Goal: Transaction & Acquisition: Purchase product/service

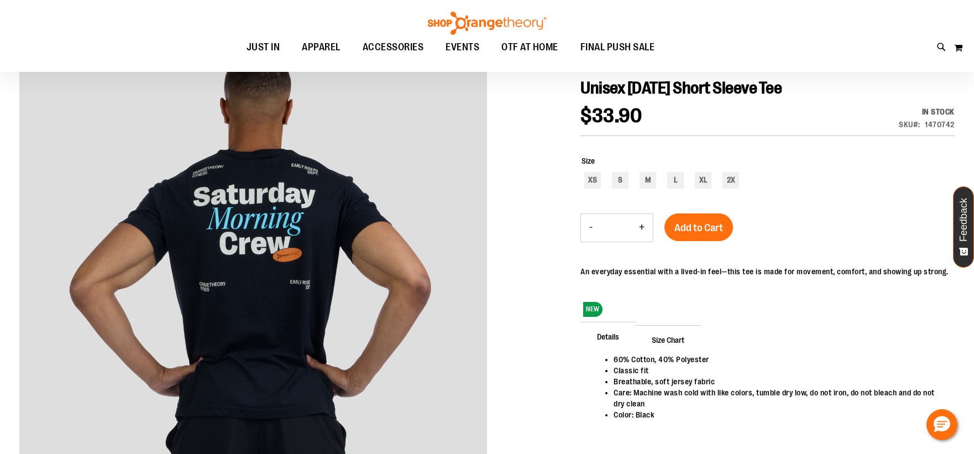
scroll to position [122, 0]
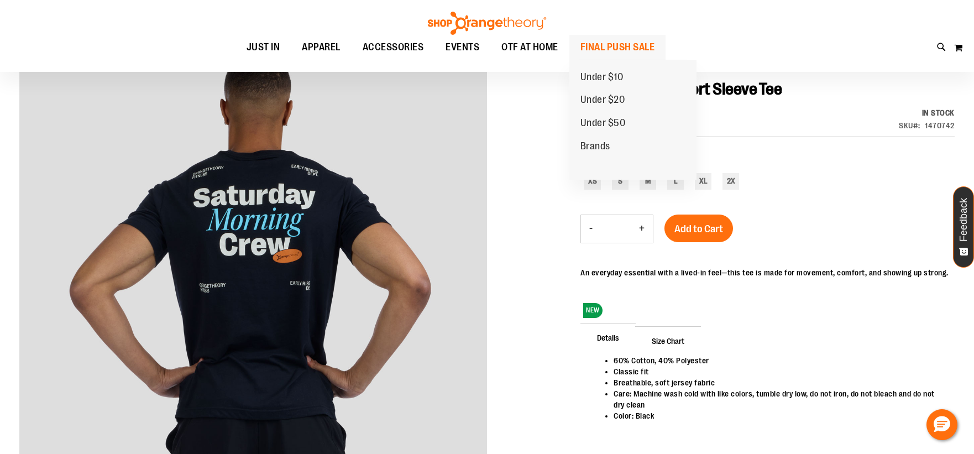
click at [595, 49] on span "FINAL PUSH SALE" at bounding box center [617, 47] width 75 height 25
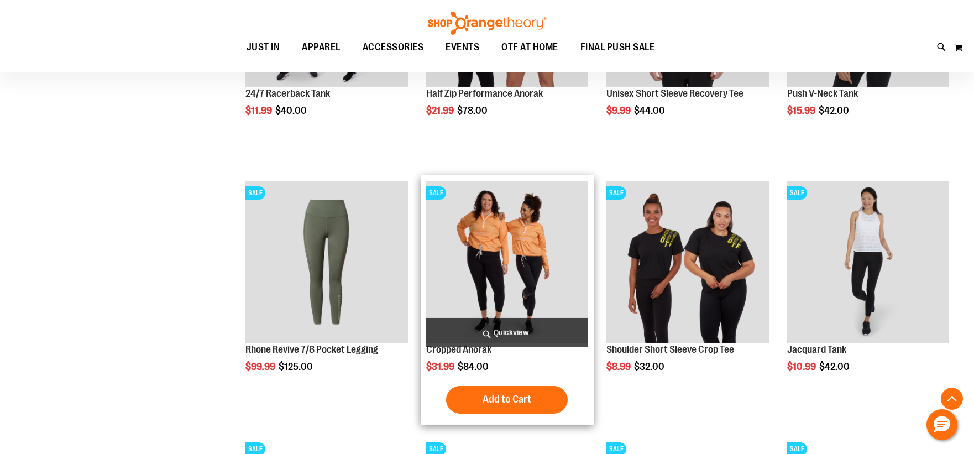
scroll to position [859, 0]
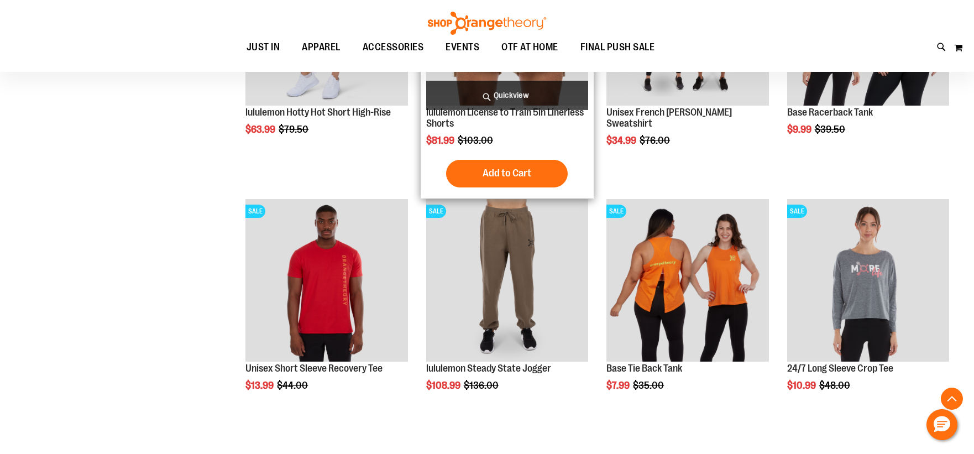
scroll to position [1351, 0]
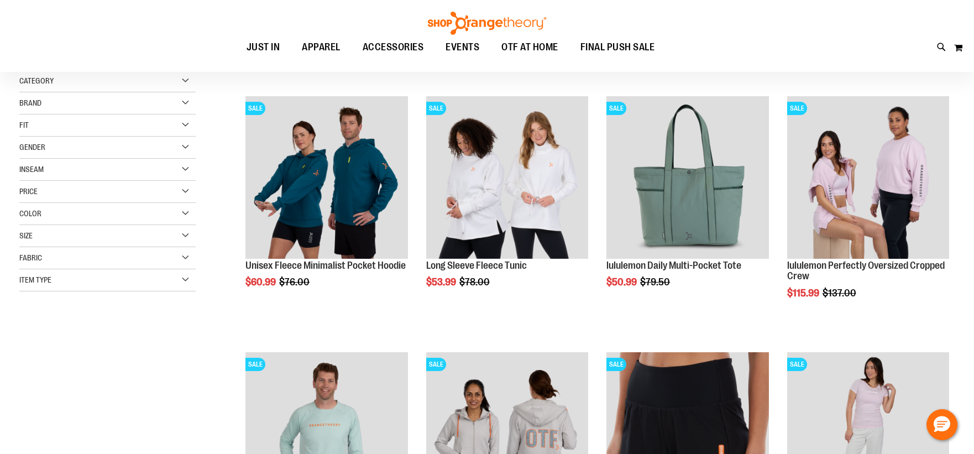
scroll to position [123, 0]
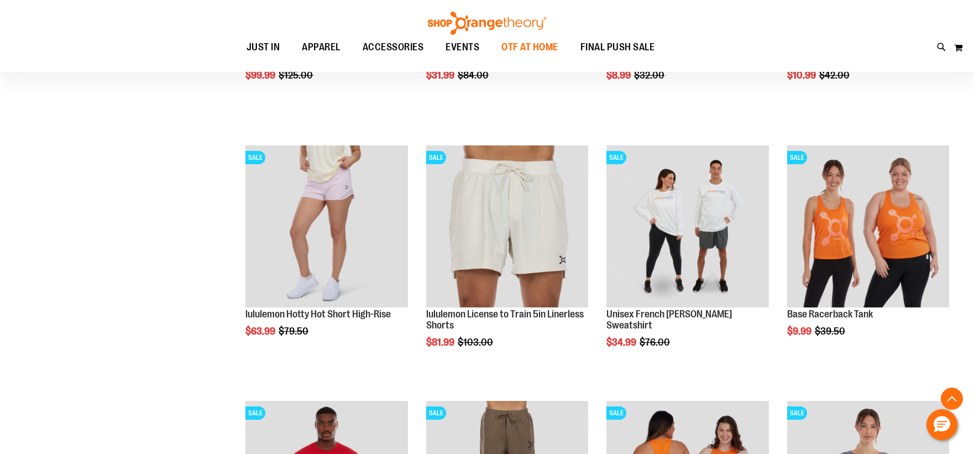
scroll to position [1105, 0]
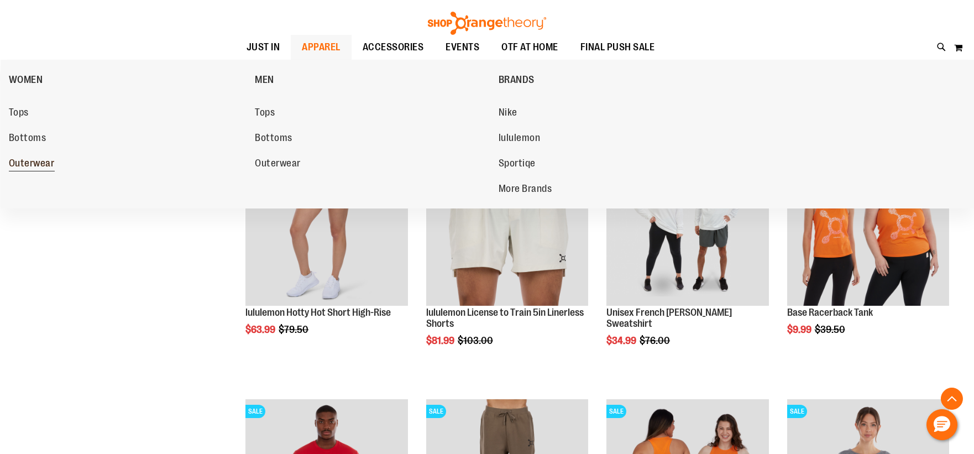
type input "**********"
click at [39, 165] on span "Outerwear" at bounding box center [32, 164] width 46 height 14
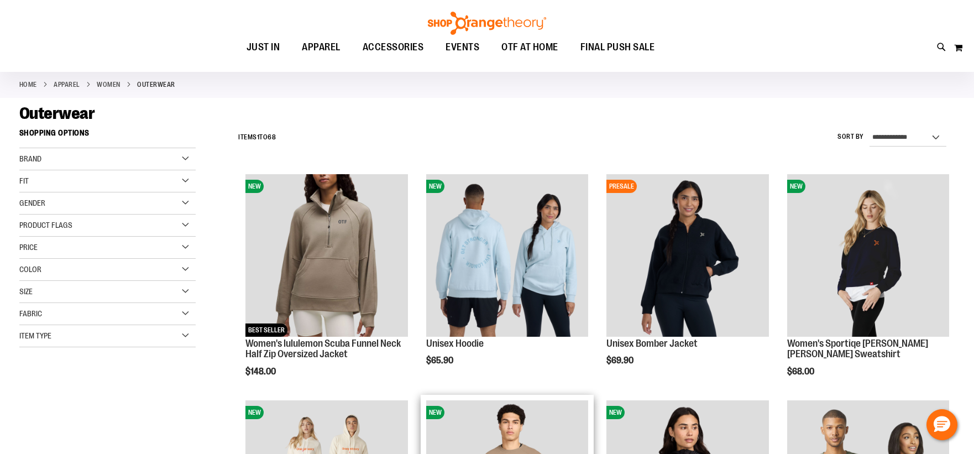
scroll to position [245, 0]
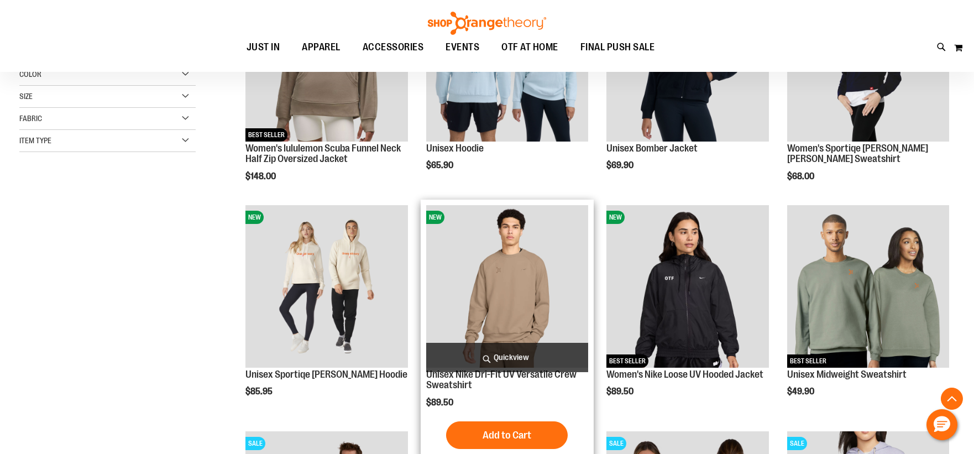
scroll to position [245, 0]
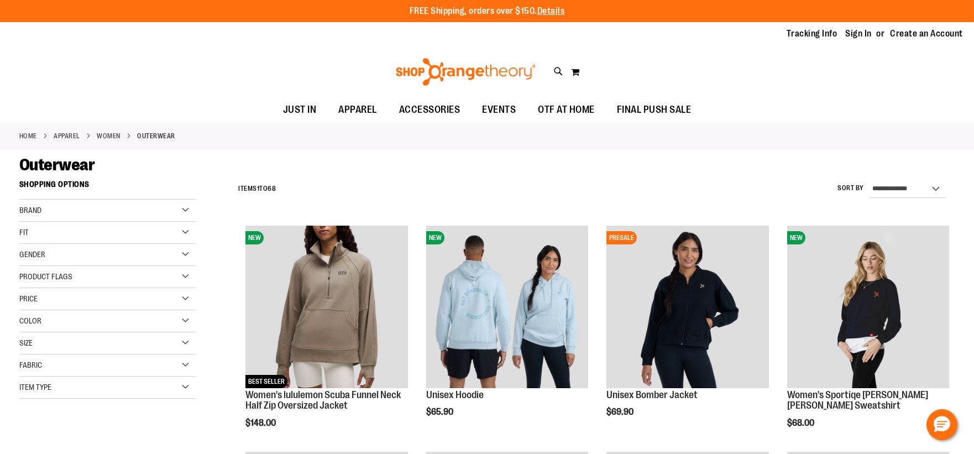
type input "**********"
click at [554, 64] on div "Toggle Nav Search Popular Suggestions Advanced Search" at bounding box center [487, 71] width 974 height 51
click at [559, 73] on icon at bounding box center [558, 71] width 9 height 13
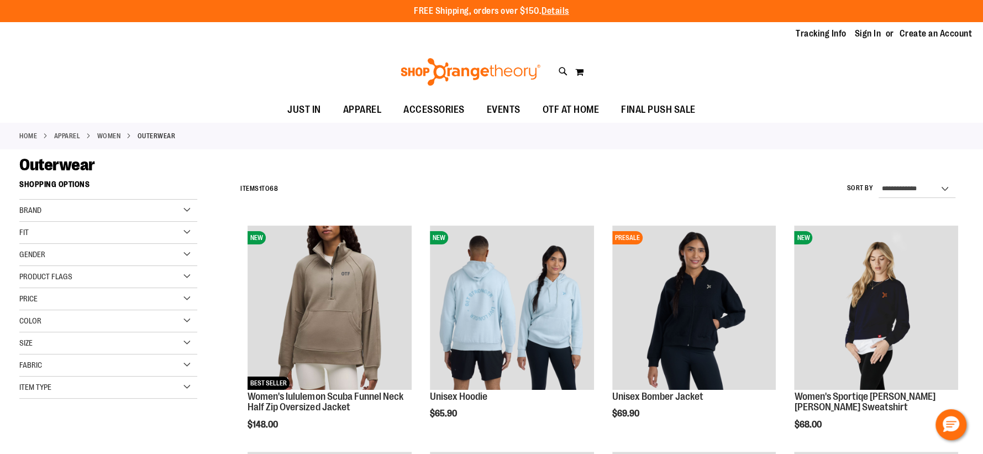
type input "********"
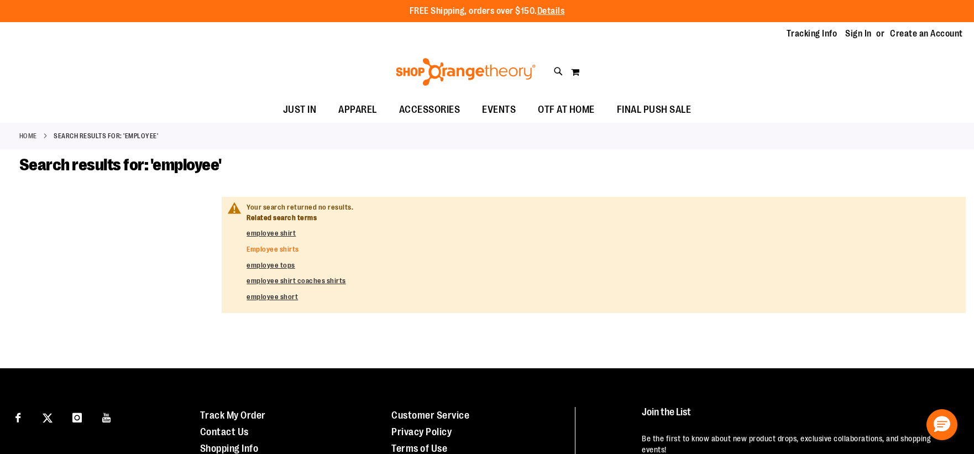
type input "**********"
click at [289, 249] on link "Employee shirts" at bounding box center [272, 249] width 52 height 8
click at [287, 244] on dd "Employee shirts" at bounding box center [601, 249] width 711 height 10
click at [287, 248] on link "Employee shirts" at bounding box center [272, 249] width 52 height 8
click at [289, 246] on link "Employee shirts" at bounding box center [272, 249] width 52 height 8
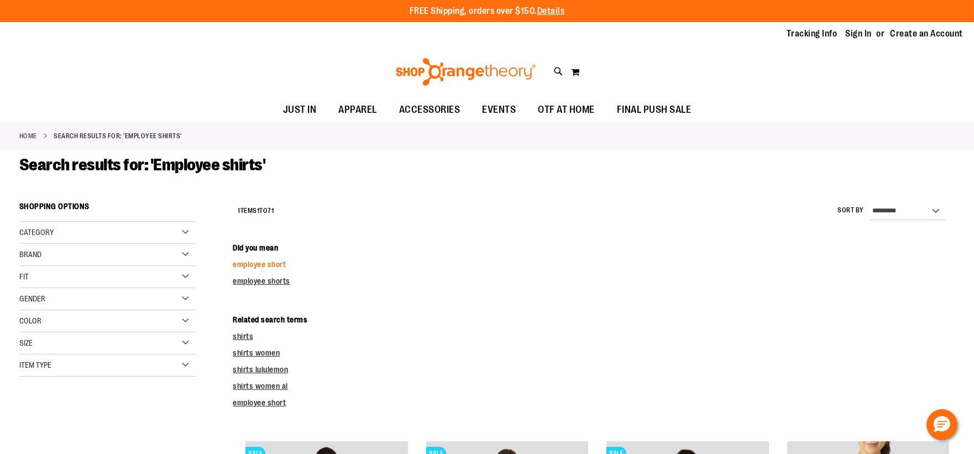
type input "**********"
click at [272, 260] on link "employee short" at bounding box center [259, 264] width 53 height 9
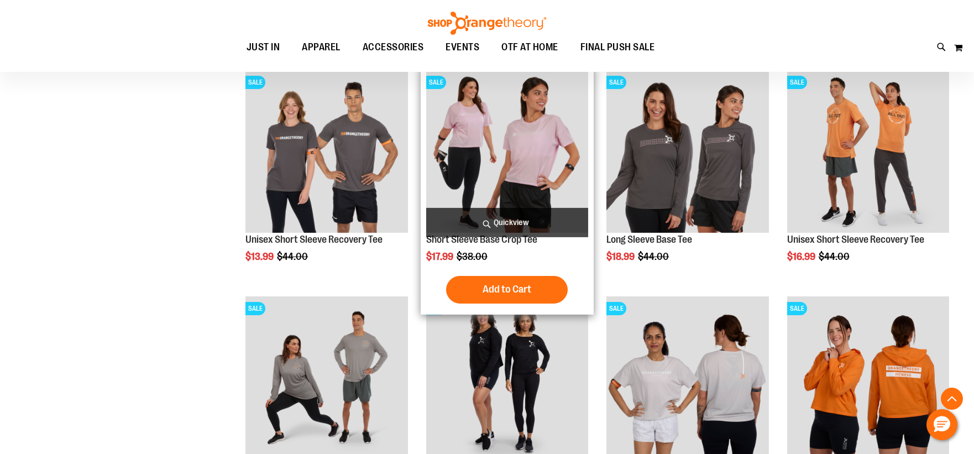
scroll to position [1964, 0]
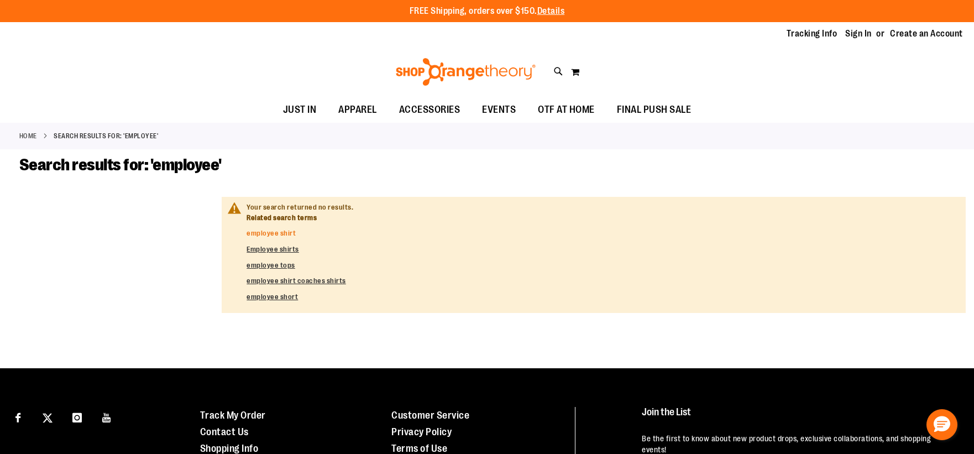
type input "**********"
click at [283, 233] on link "employee shirt" at bounding box center [270, 233] width 49 height 8
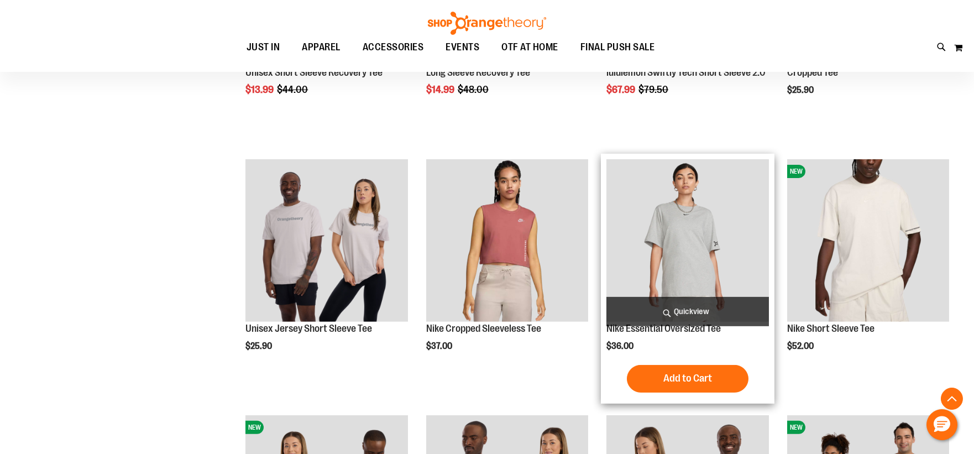
scroll to position [3131, 0]
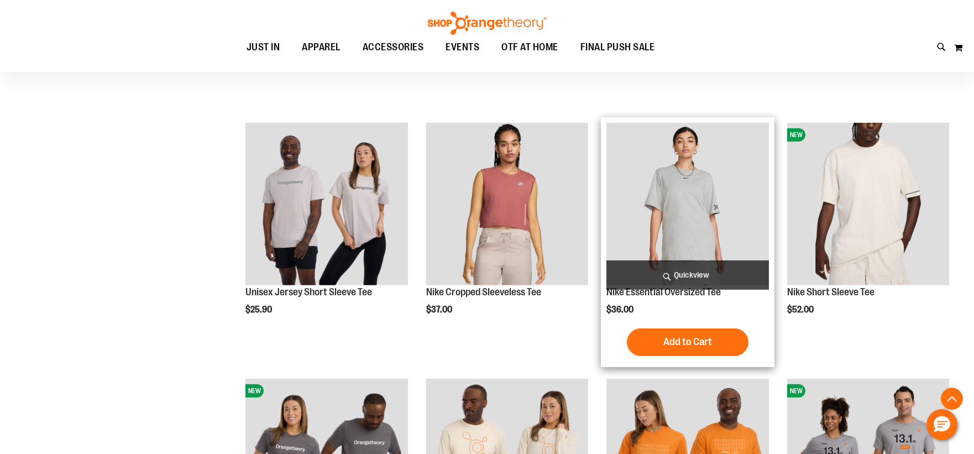
type input "**********"
click at [715, 200] on img "product" at bounding box center [687, 204] width 162 height 162
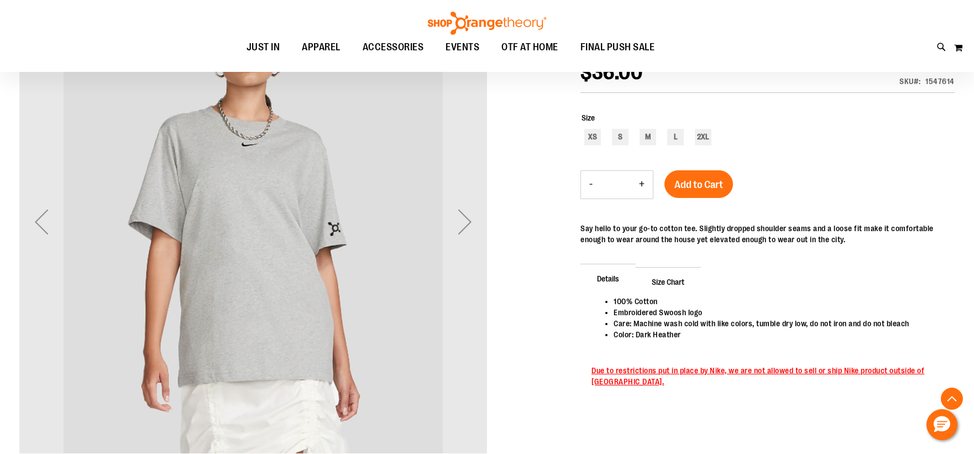
scroll to position [184, 0]
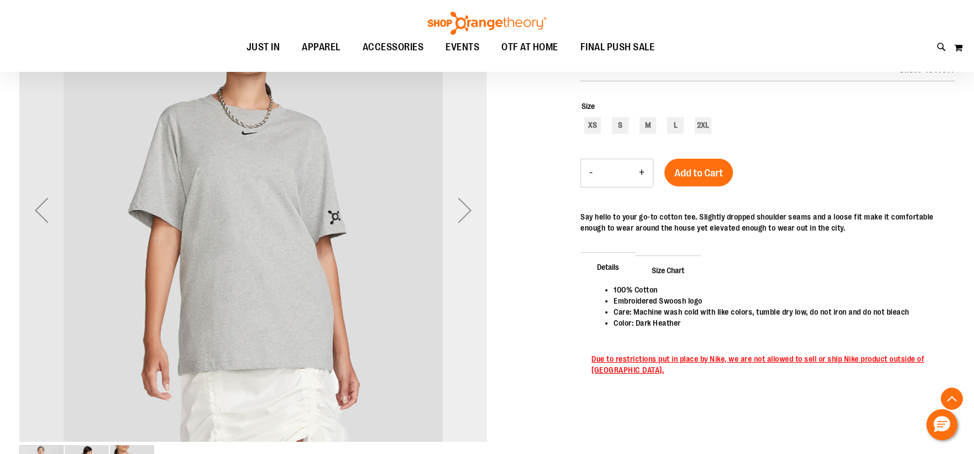
type input "**********"
click at [456, 210] on div "Next" at bounding box center [465, 210] width 44 height 44
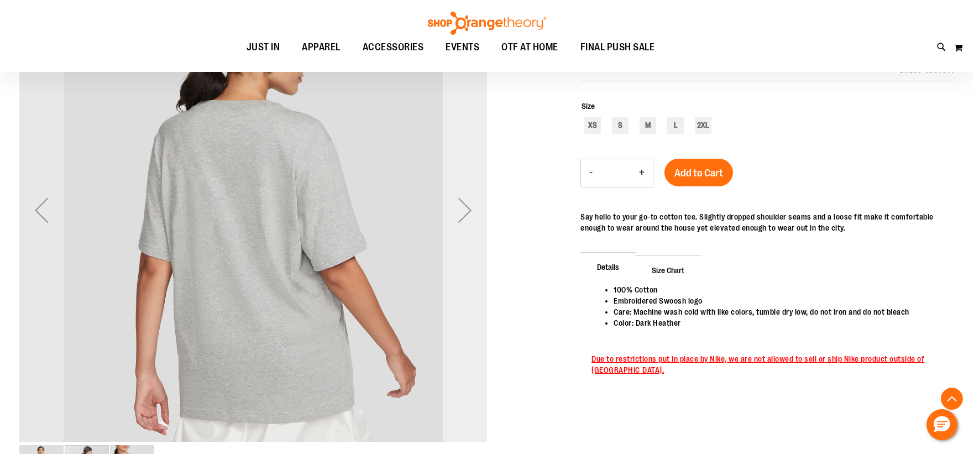
click at [456, 210] on div "Next" at bounding box center [465, 210] width 44 height 44
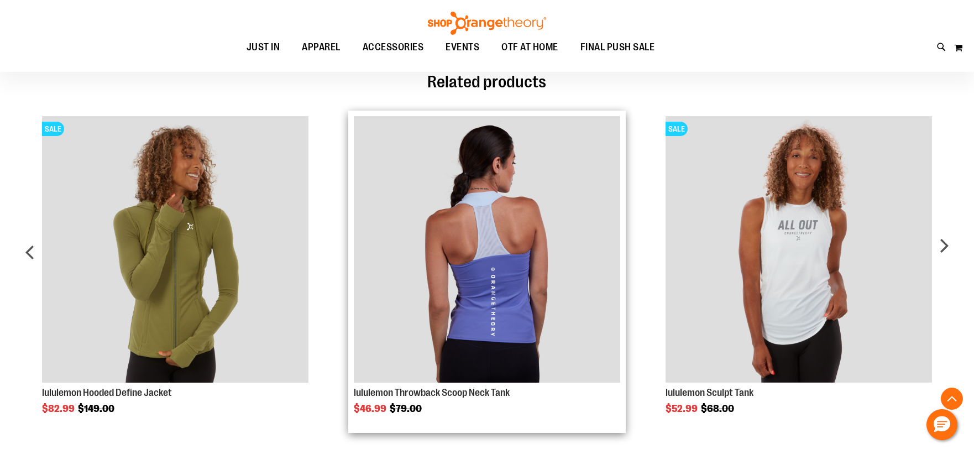
scroll to position [675, 0]
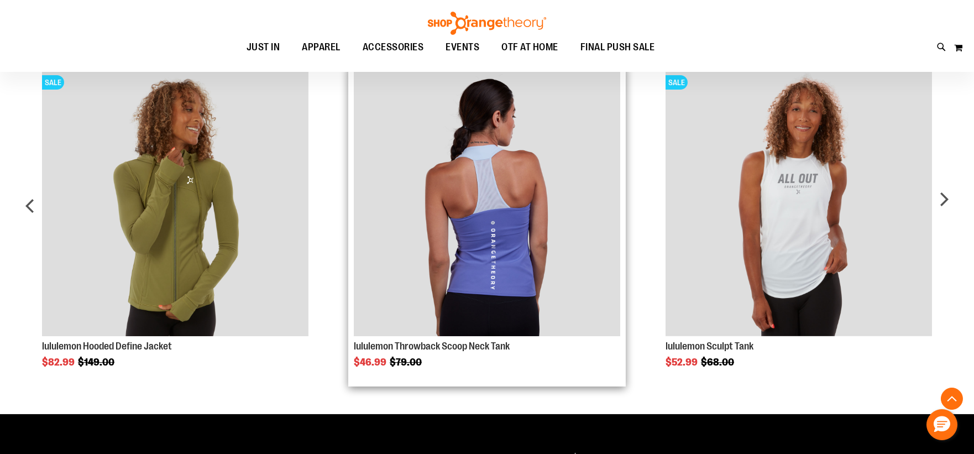
click at [547, 256] on img "Product Page Link" at bounding box center [487, 203] width 266 height 266
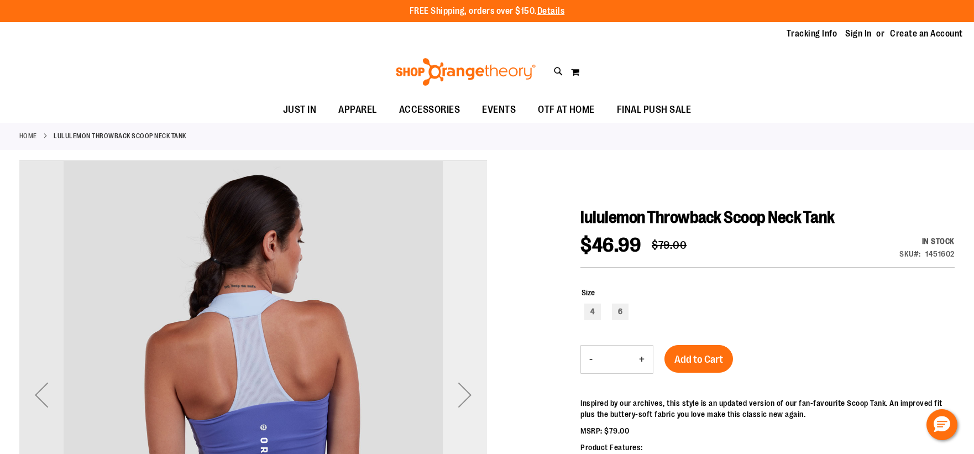
type input "**********"
click at [466, 380] on div "Next" at bounding box center [465, 394] width 44 height 44
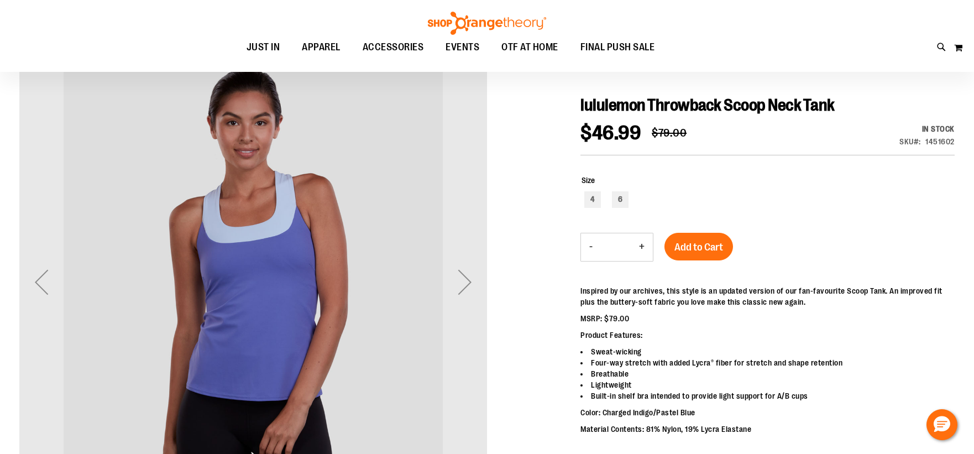
scroll to position [123, 0]
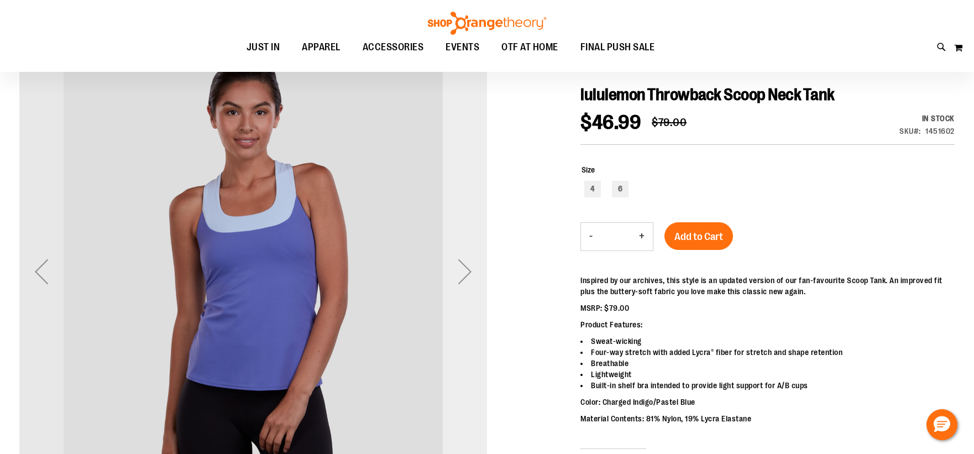
click at [450, 269] on div "Next" at bounding box center [465, 271] width 44 height 44
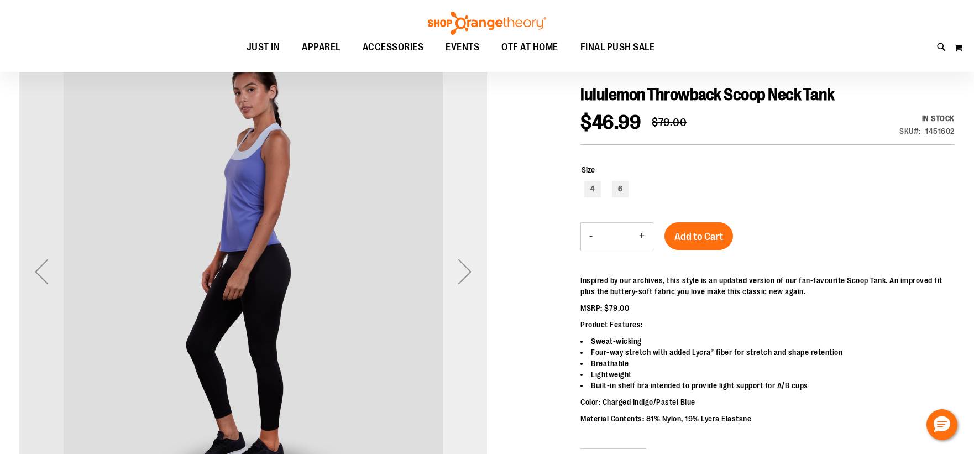
click at [450, 269] on div "Next" at bounding box center [465, 271] width 44 height 44
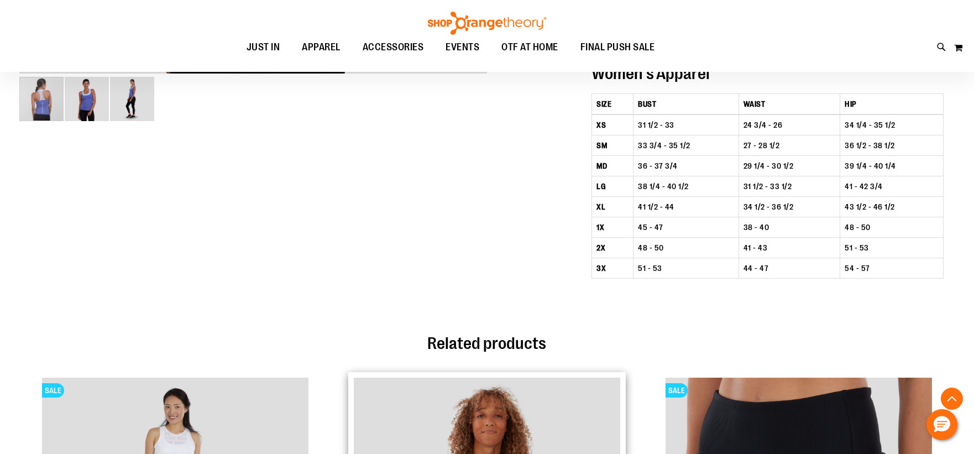
scroll to position [859, 0]
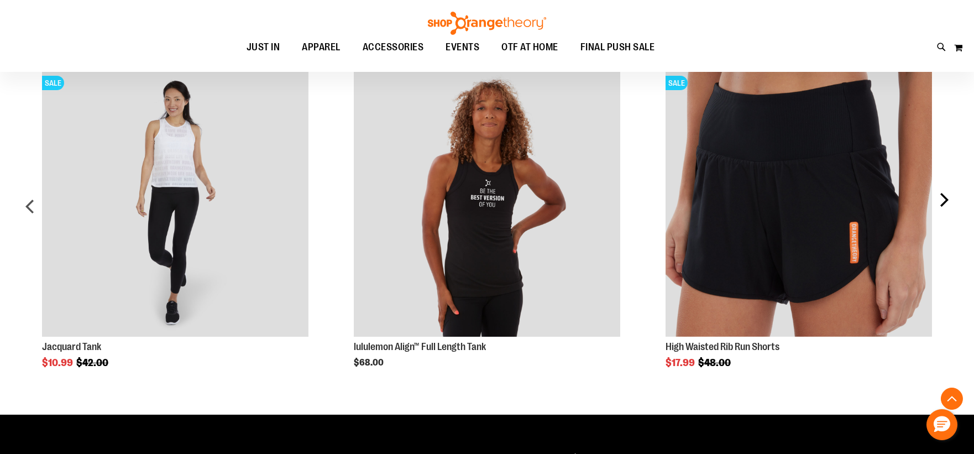
click at [947, 206] on div "next" at bounding box center [943, 211] width 22 height 314
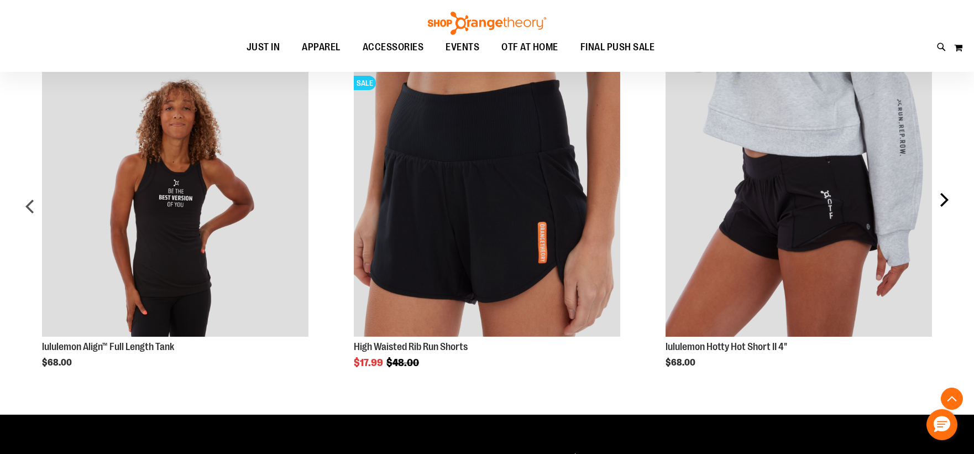
click at [947, 206] on div "next" at bounding box center [943, 211] width 22 height 314
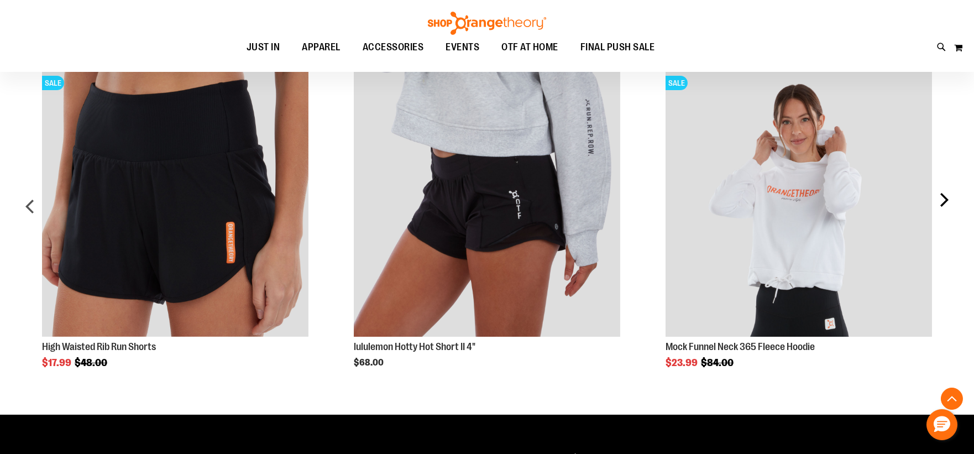
click at [947, 206] on div "next" at bounding box center [943, 211] width 22 height 314
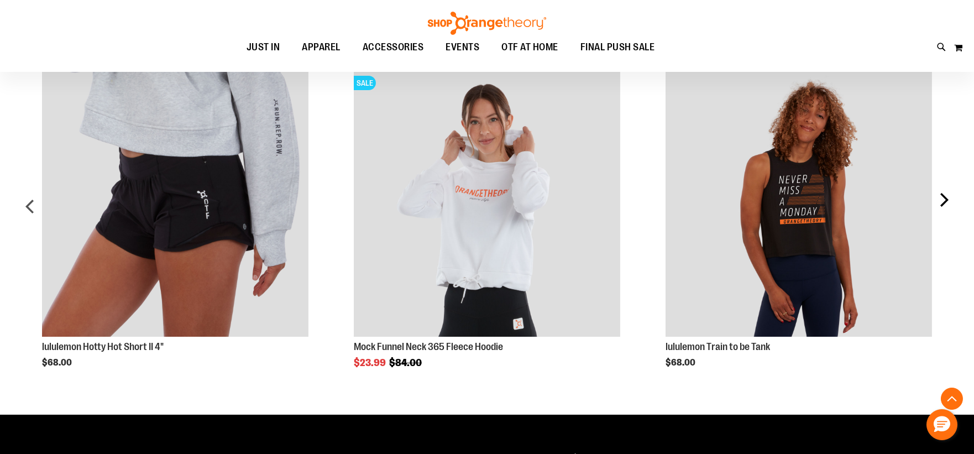
click at [947, 206] on div "next" at bounding box center [943, 211] width 22 height 314
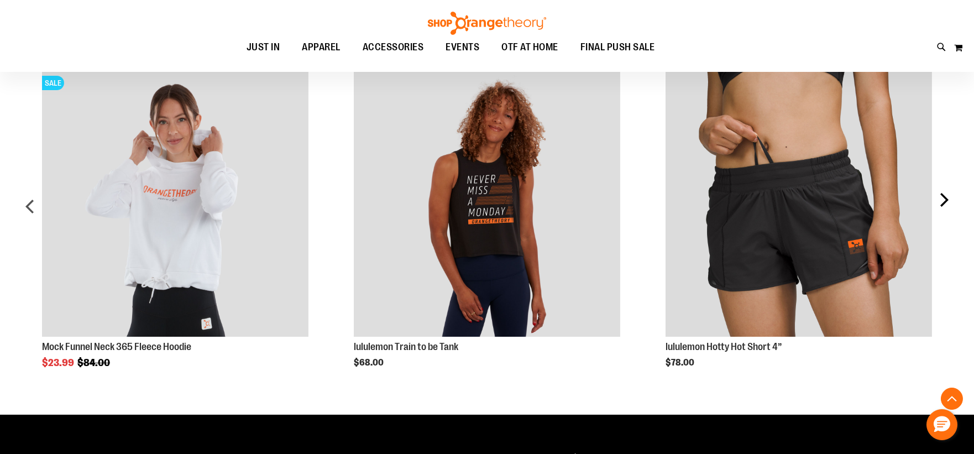
click at [947, 205] on div "next" at bounding box center [943, 211] width 22 height 314
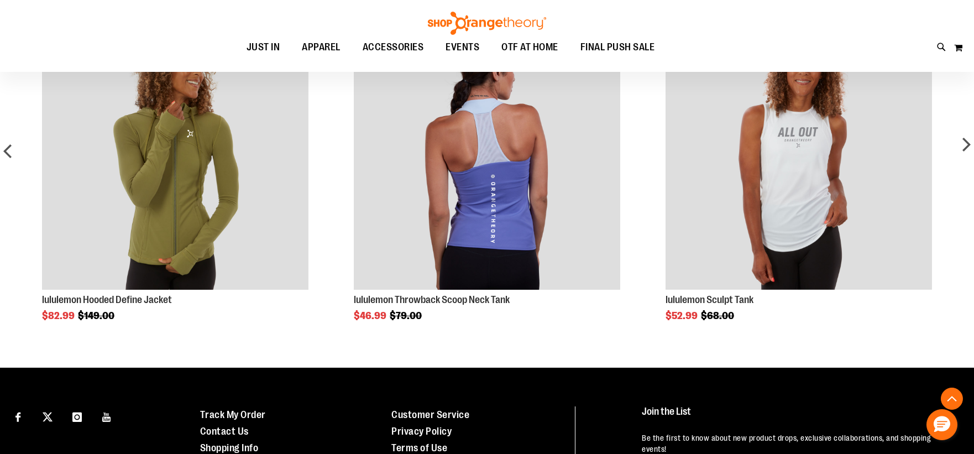
scroll to position [675, 0]
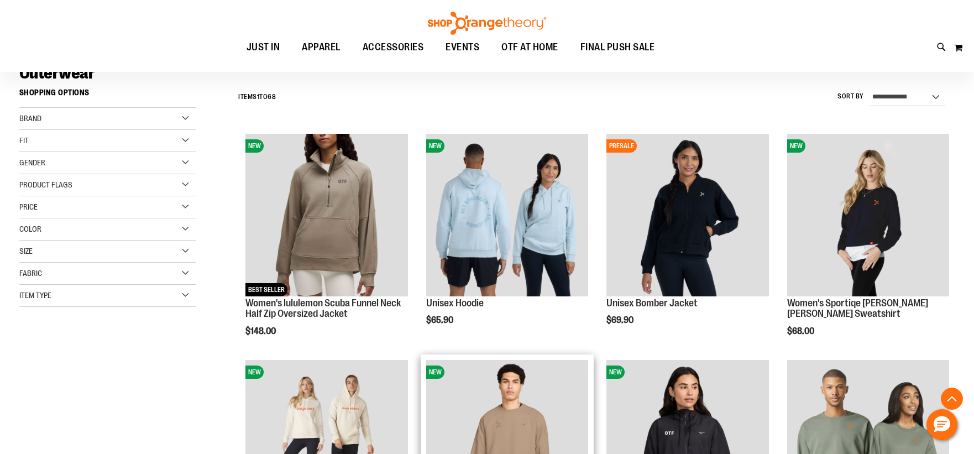
scroll to position [429, 0]
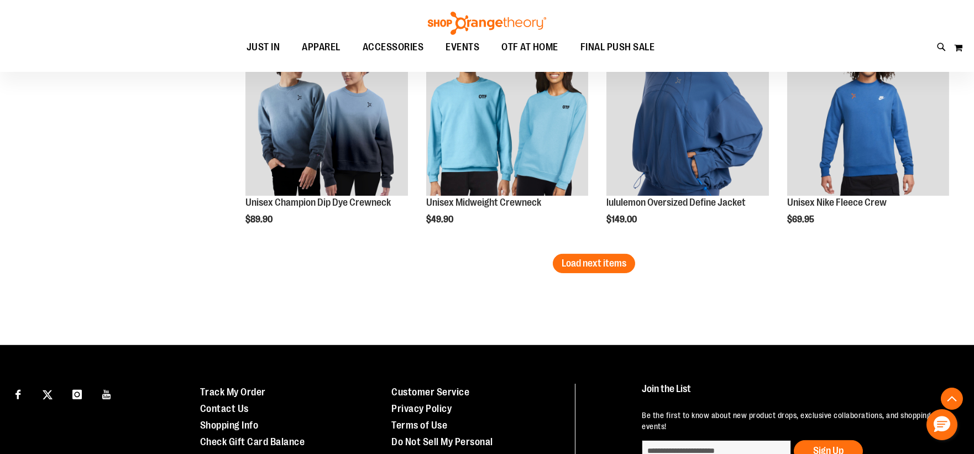
scroll to position [2036, 0]
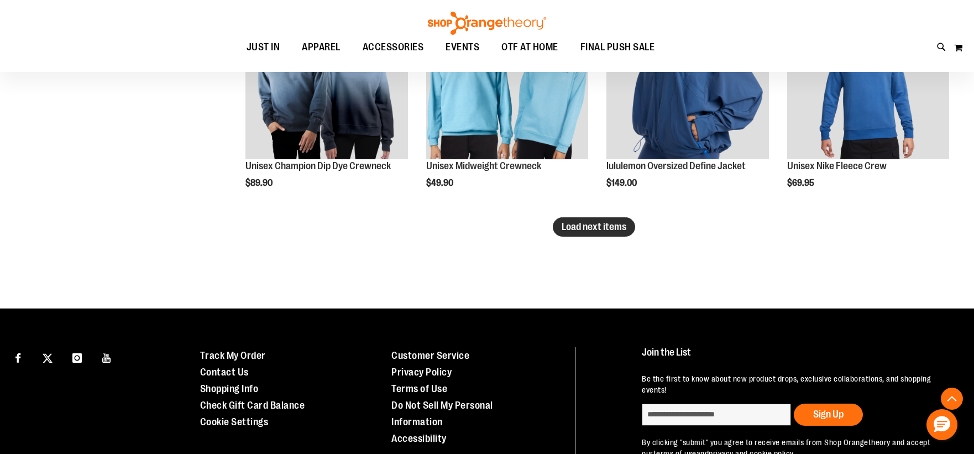
type input "**********"
click at [613, 232] on span "Load next items" at bounding box center [593, 226] width 65 height 11
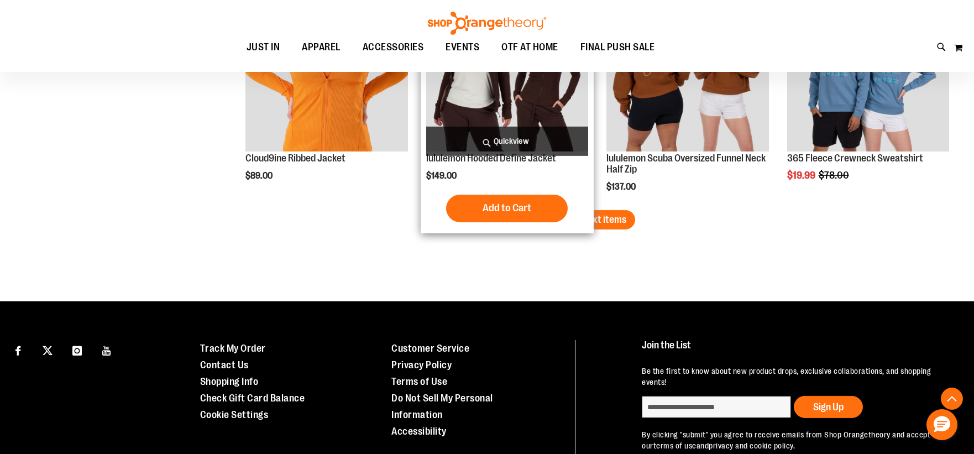
scroll to position [2588, 0]
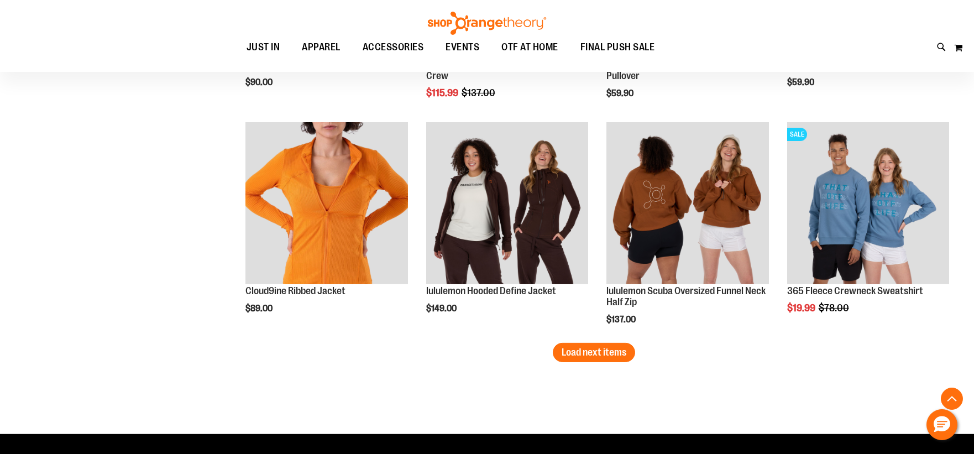
click at [588, 356] on span "Load next items" at bounding box center [593, 351] width 65 height 11
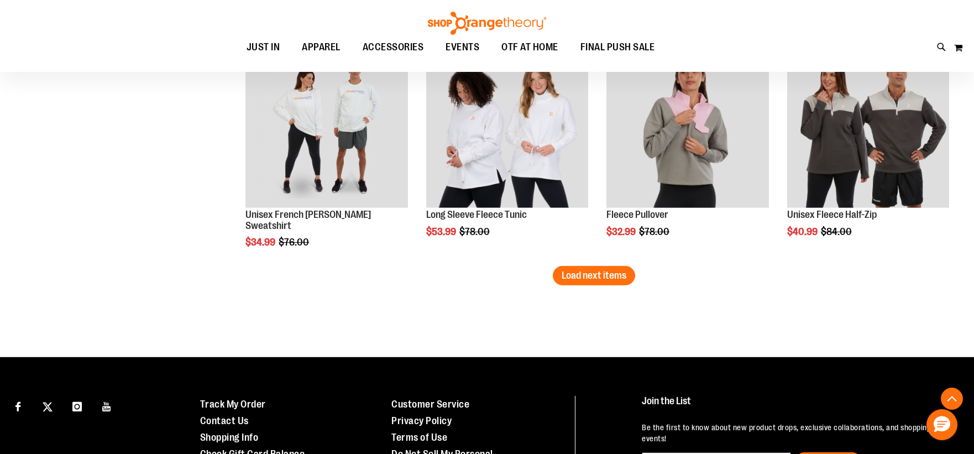
scroll to position [3386, 0]
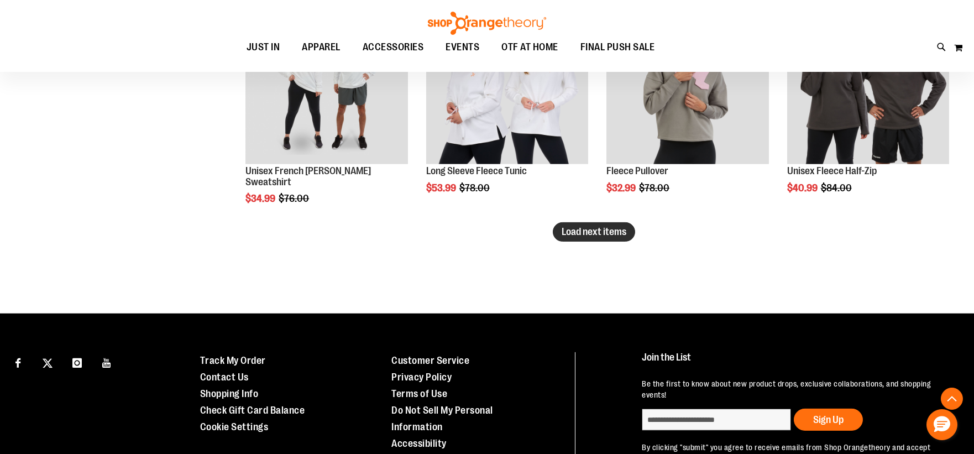
click at [569, 235] on span "Load next items" at bounding box center [593, 231] width 65 height 11
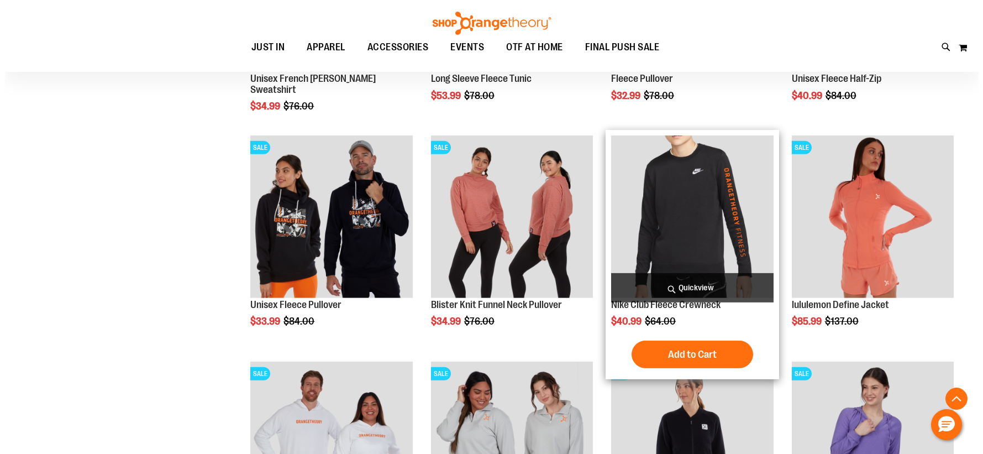
scroll to position [3448, 0]
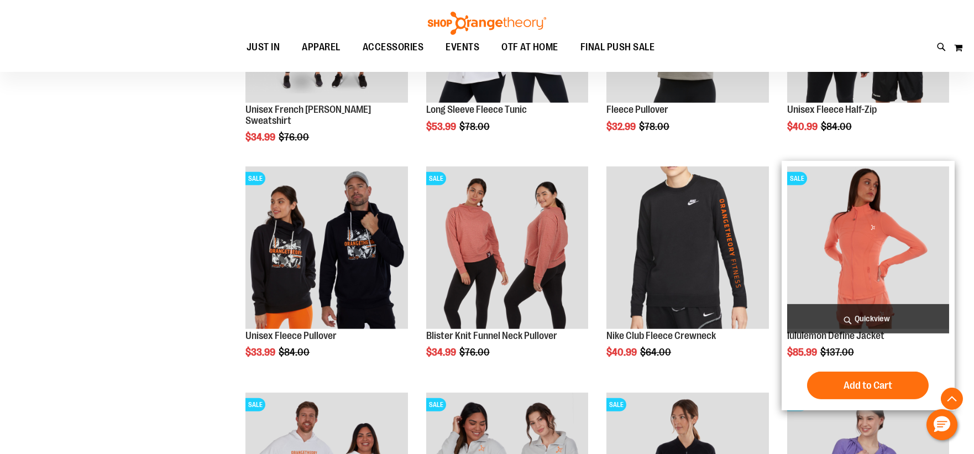
click at [856, 316] on span "Quickview" at bounding box center [868, 318] width 162 height 29
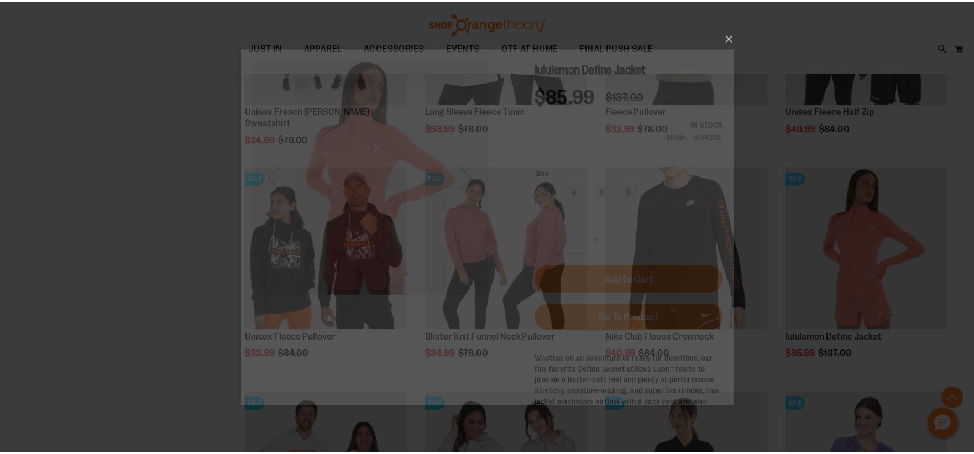
scroll to position [0, 0]
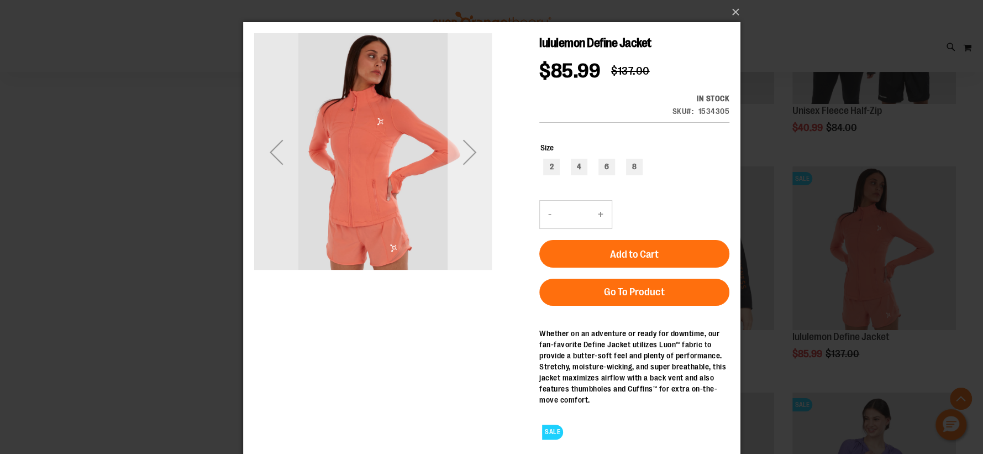
click at [468, 160] on div "Next" at bounding box center [469, 152] width 44 height 44
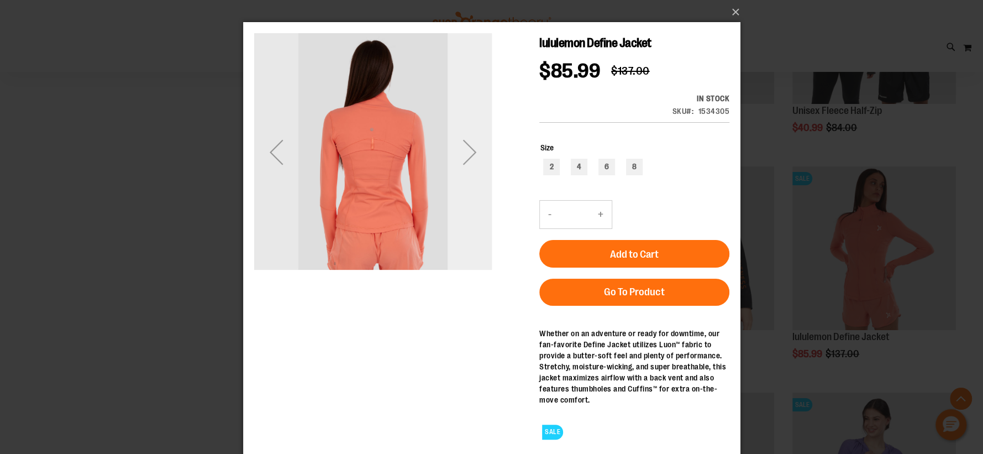
click at [468, 160] on div "Next" at bounding box center [469, 152] width 44 height 44
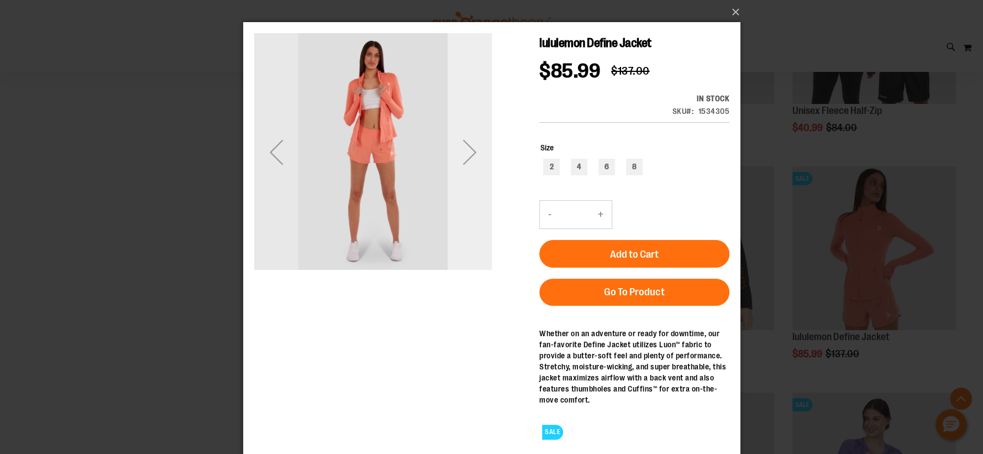
click at [468, 160] on div "Next" at bounding box center [469, 152] width 44 height 44
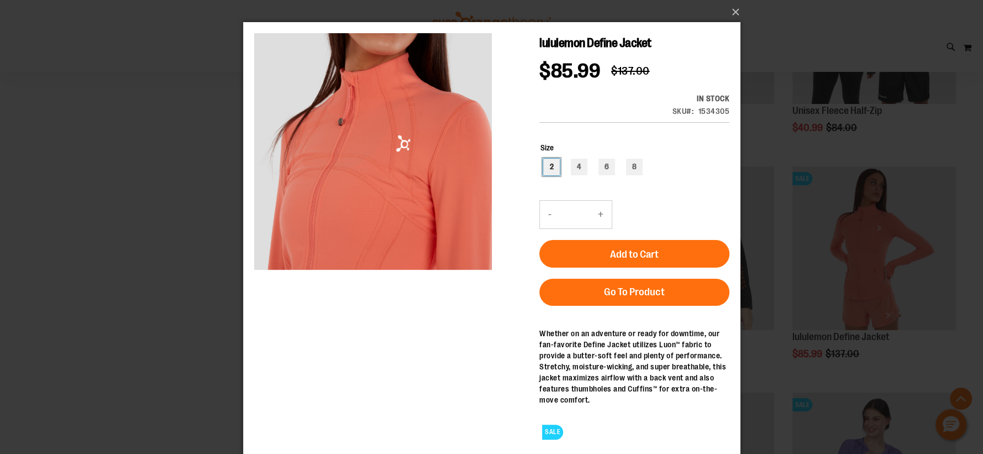
click at [559, 170] on div "2" at bounding box center [551, 167] width 17 height 17
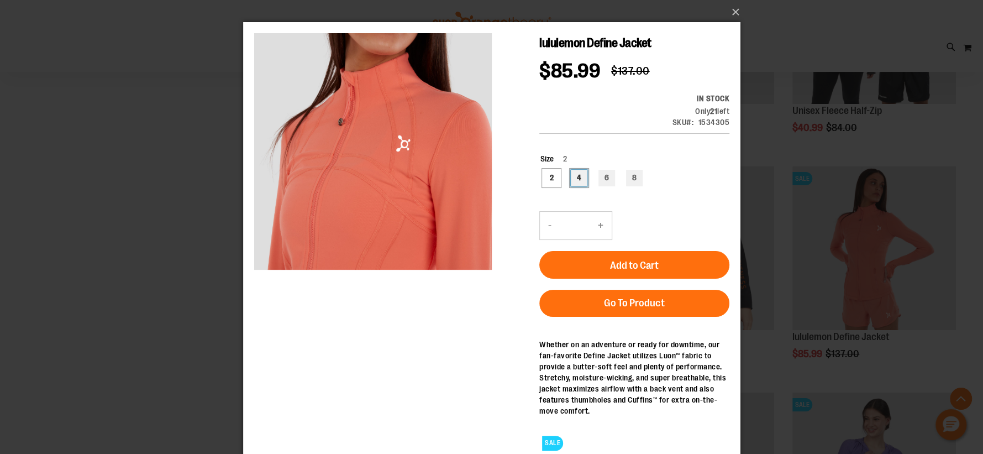
click at [570, 177] on div "4" at bounding box center [578, 178] width 17 height 17
type input "***"
click at [735, 6] on button "×" at bounding box center [494, 12] width 497 height 24
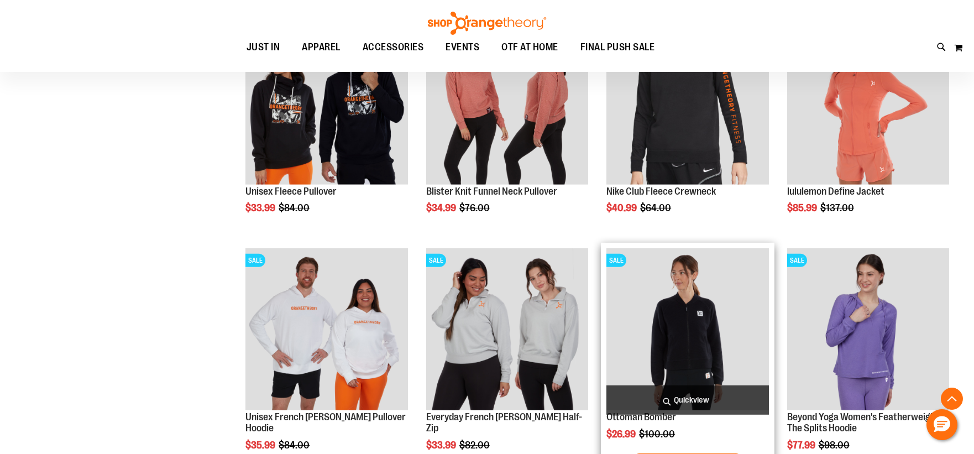
scroll to position [3755, 0]
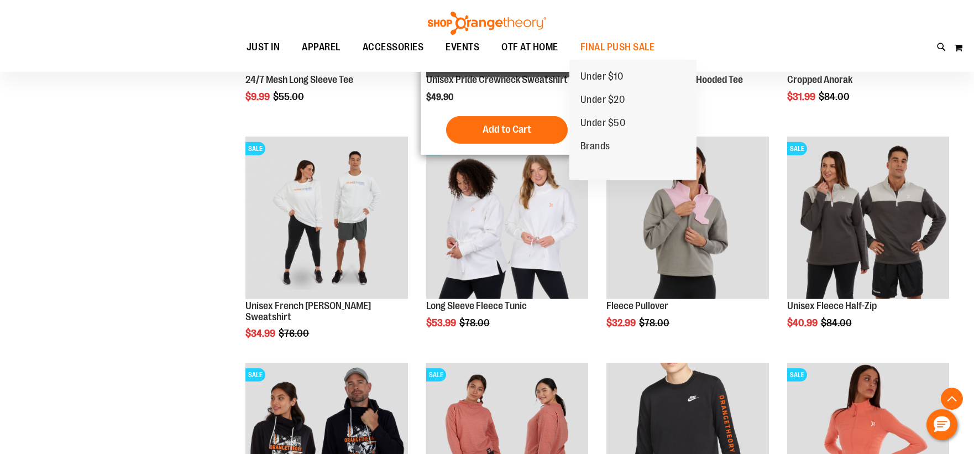
scroll to position [3221, 0]
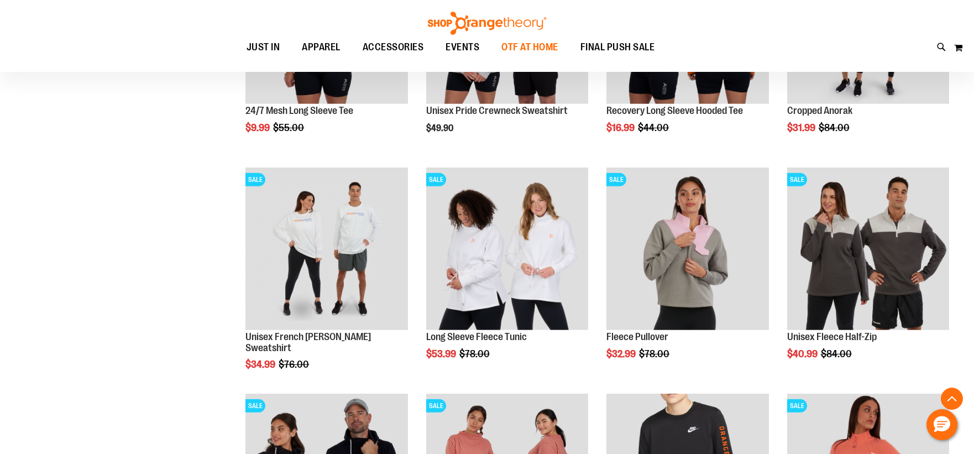
click at [535, 51] on span "OTF AT HOME" at bounding box center [529, 47] width 57 height 25
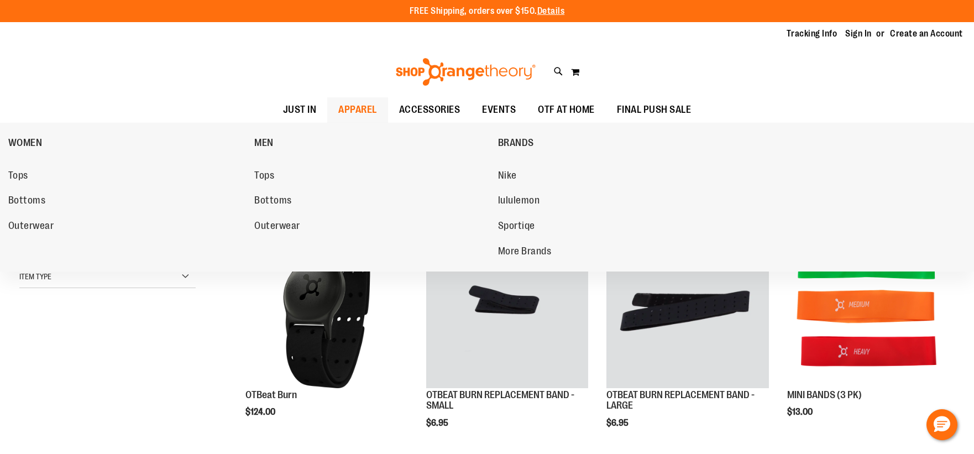
type input "**********"
click at [351, 114] on span "APPAREL" at bounding box center [357, 109] width 39 height 25
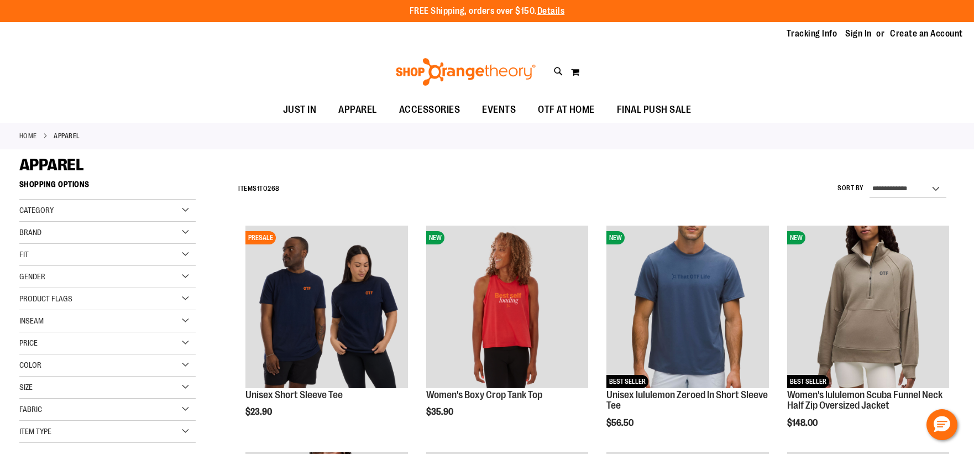
type input "**********"
click at [715, 75] on div "Toggle Nav Search Popular Suggestions Advanced Search" at bounding box center [487, 71] width 974 height 51
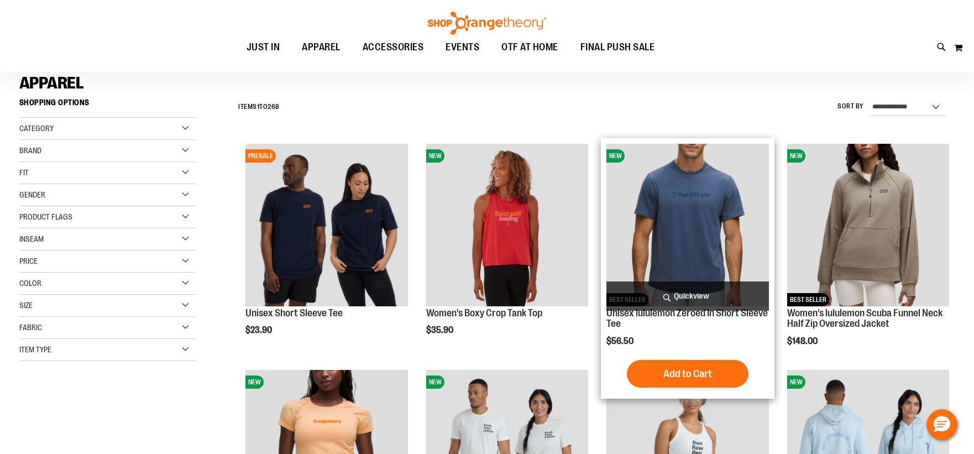
scroll to position [245, 0]
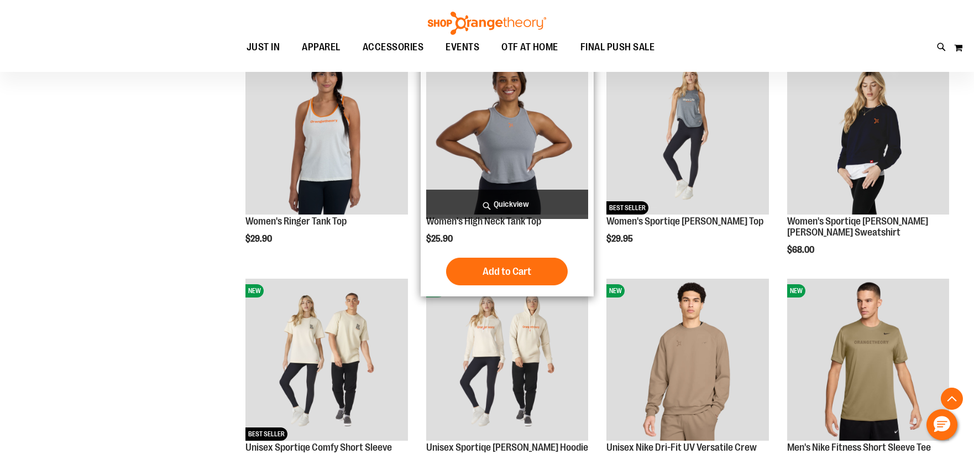
scroll to position [859, 0]
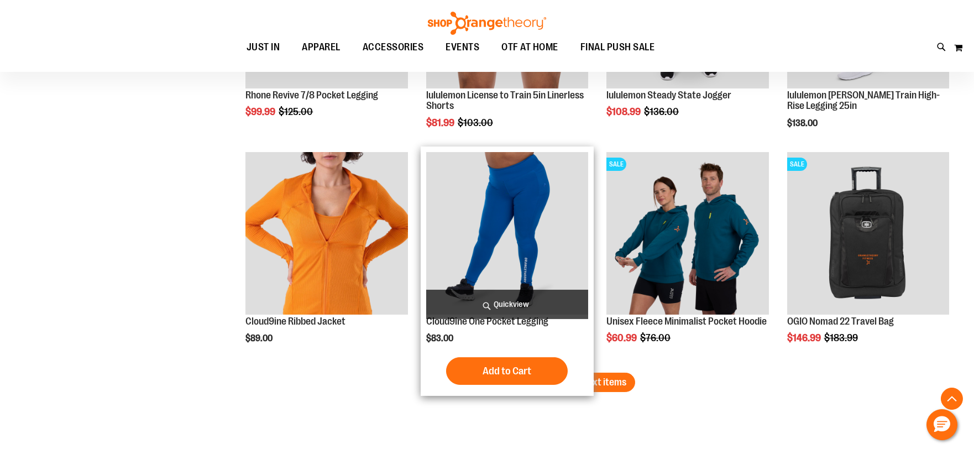
scroll to position [1842, 0]
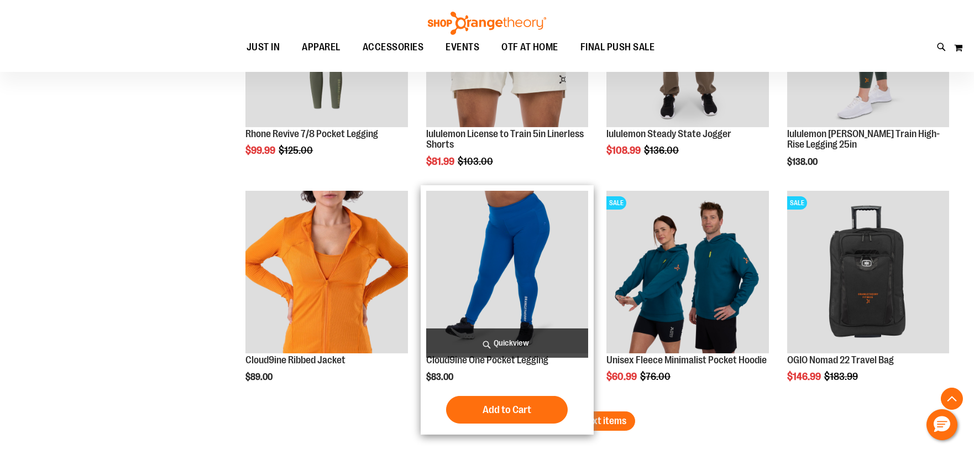
click at [545, 276] on img "product" at bounding box center [507, 272] width 162 height 162
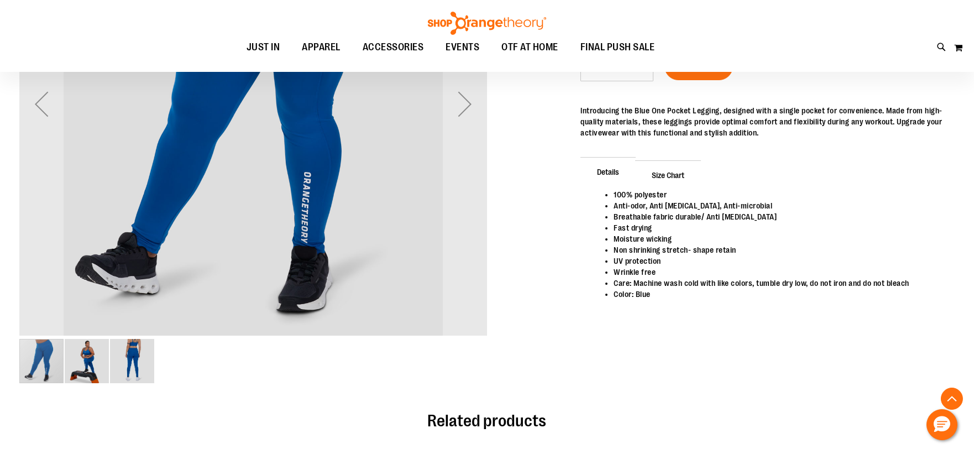
scroll to position [245, 0]
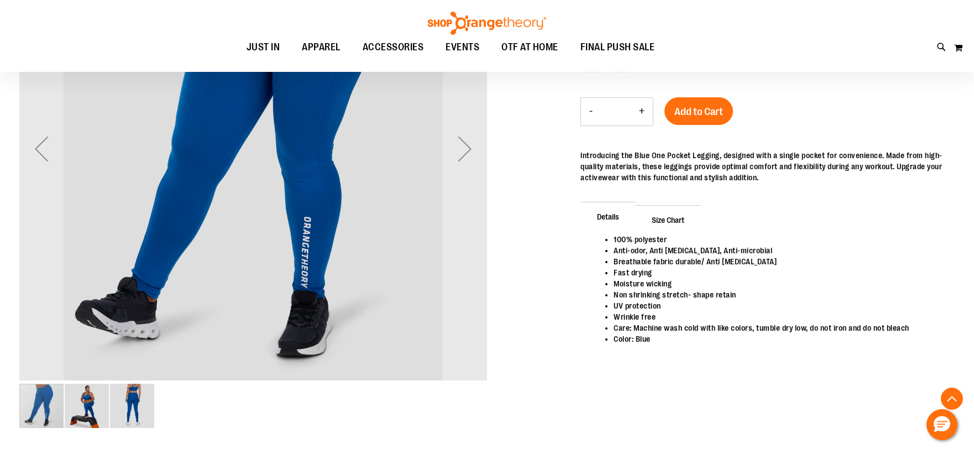
type input "**********"
click at [99, 407] on img "image 2 of 3" at bounding box center [87, 406] width 44 height 44
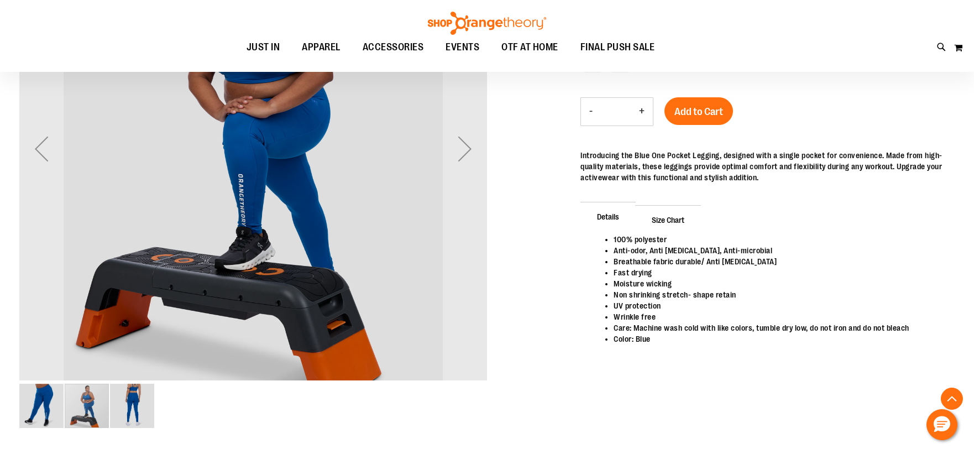
click at [118, 404] on img "image 3 of 3" at bounding box center [132, 406] width 44 height 44
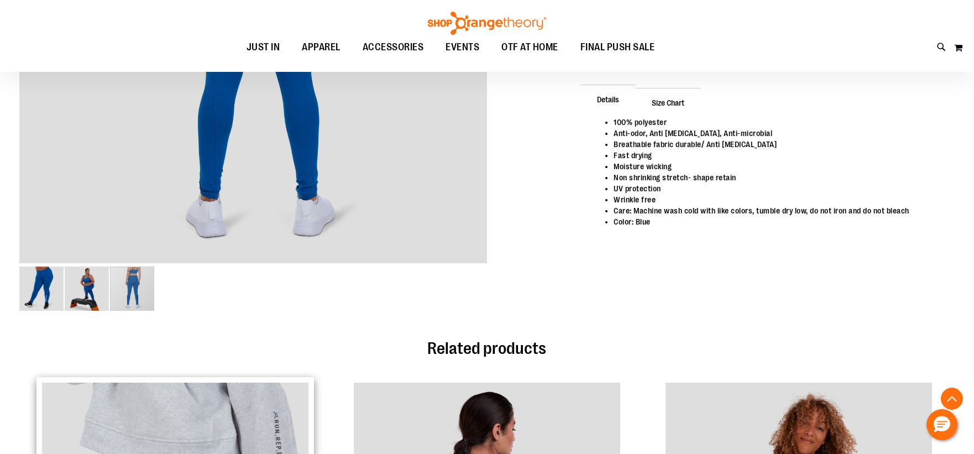
scroll to position [368, 0]
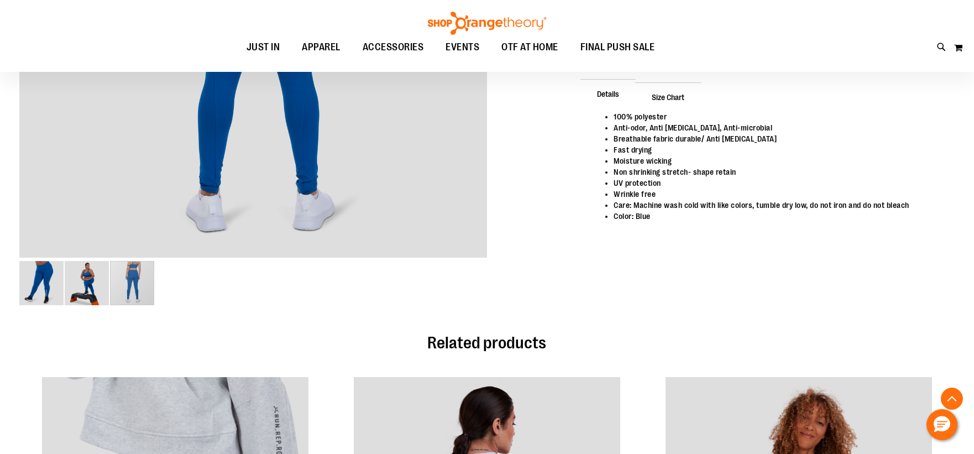
click at [48, 288] on img "image 1 of 3" at bounding box center [41, 283] width 44 height 44
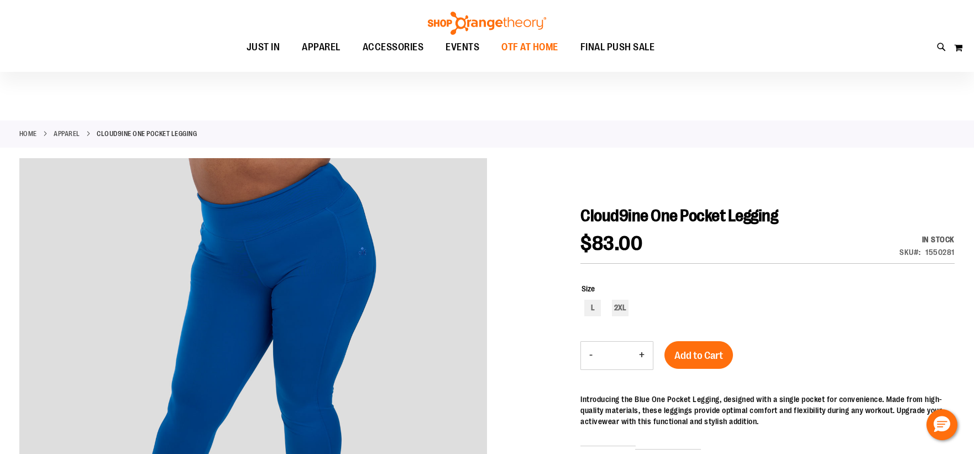
scroll to position [0, 0]
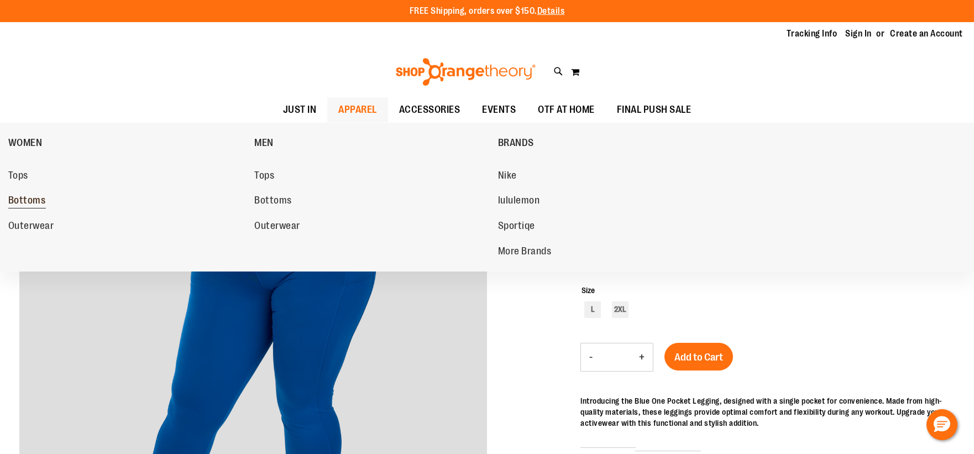
click at [30, 192] on ul "Tops Bottoms Outerwear" at bounding box center [128, 199] width 241 height 86
